Goal: Task Accomplishment & Management: Find specific page/section

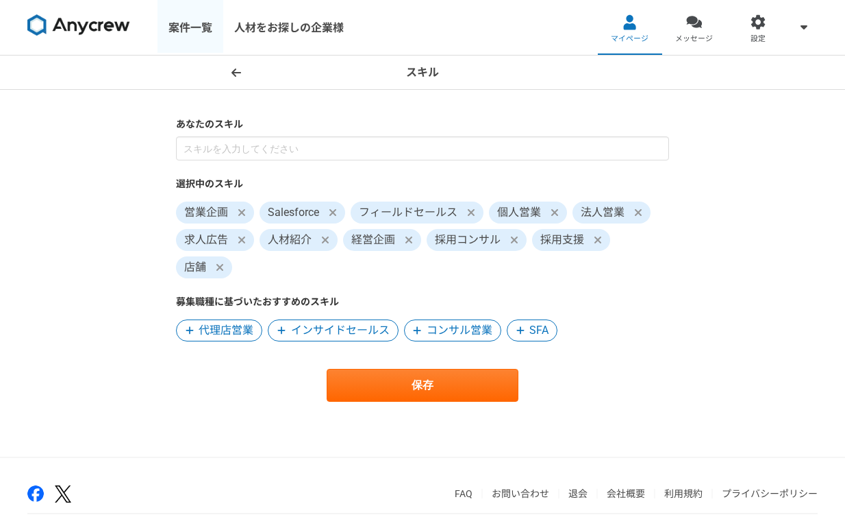
click at [183, 24] on link "案件一覧" at bounding box center [191, 27] width 66 height 55
click at [177, 22] on link "案件一覧" at bounding box center [191, 27] width 66 height 55
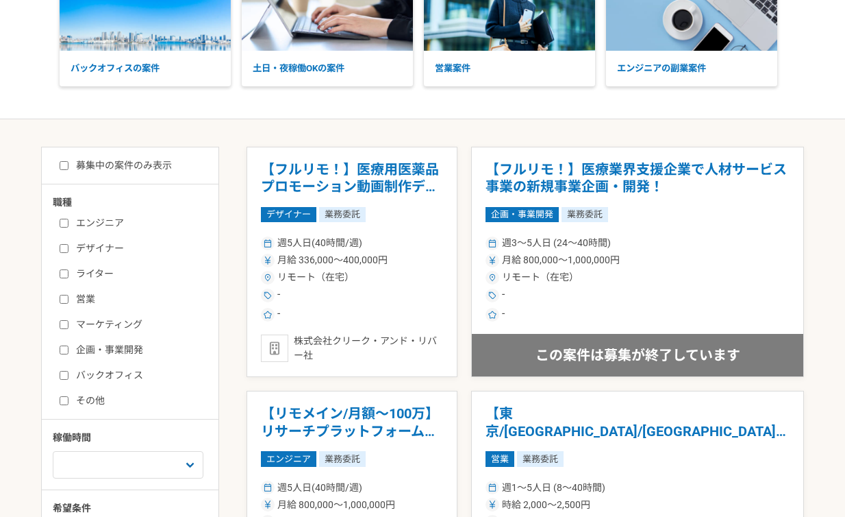
scroll to position [132, 0]
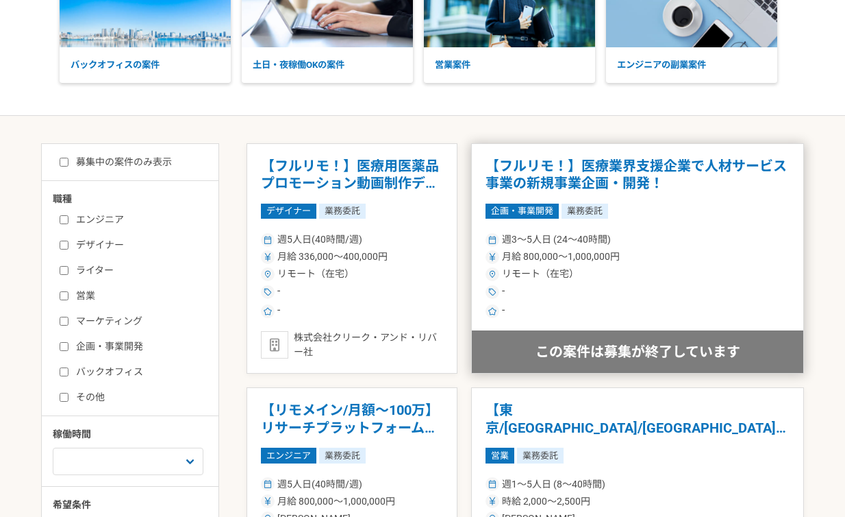
click at [619, 160] on h1 "【フルリモ！】医療業界支援企業で人材サービス事業の新規事業企画・開発！" at bounding box center [638, 175] width 304 height 35
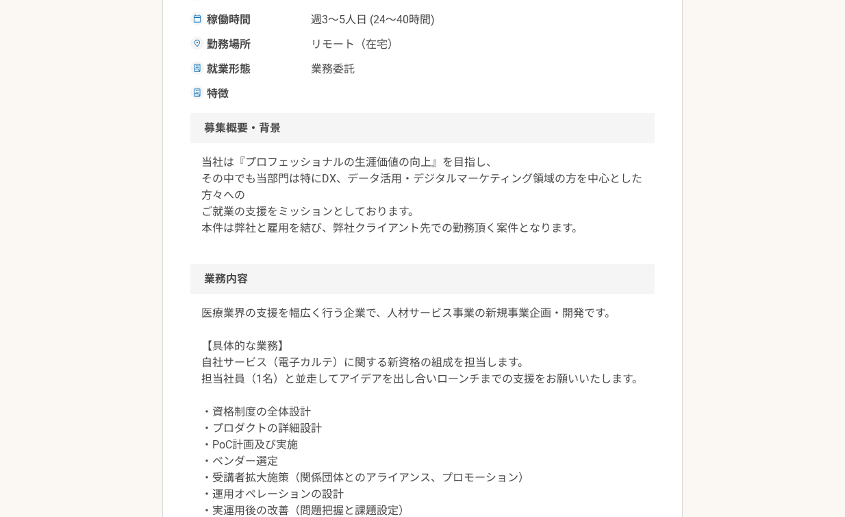
scroll to position [423, 0]
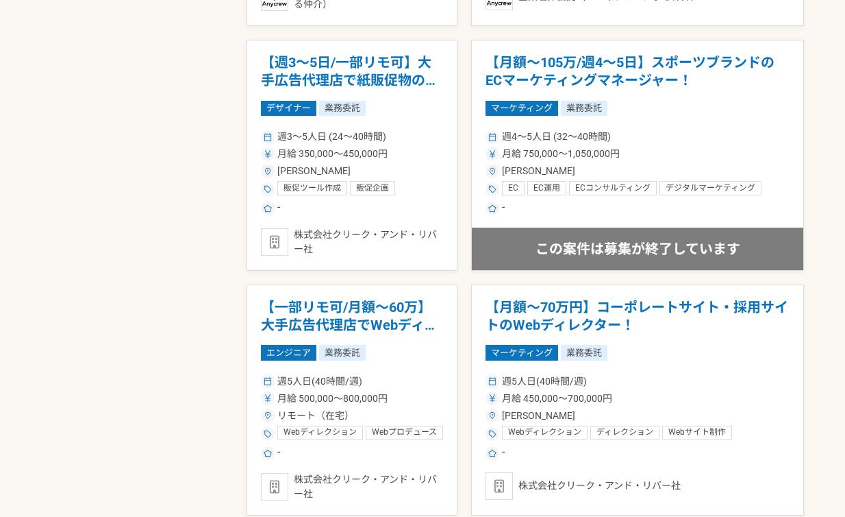
scroll to position [2174, 0]
